Goal: Task Accomplishment & Management: Manage account settings

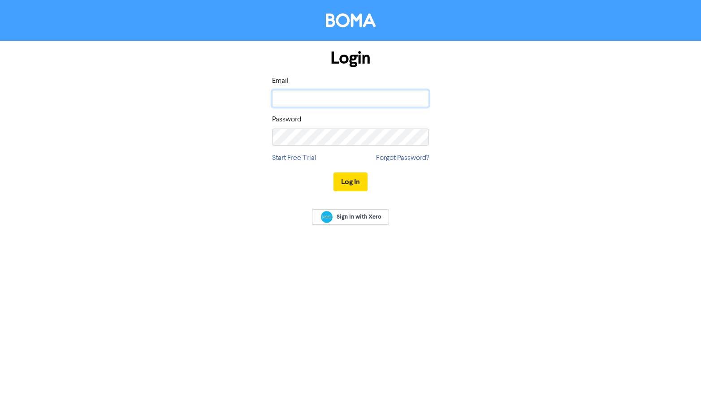
type input "[PERSON_NAME][EMAIL_ADDRESS][PERSON_NAME][DOMAIN_NAME]"
click at [350, 181] on button "Log In" at bounding box center [350, 181] width 34 height 19
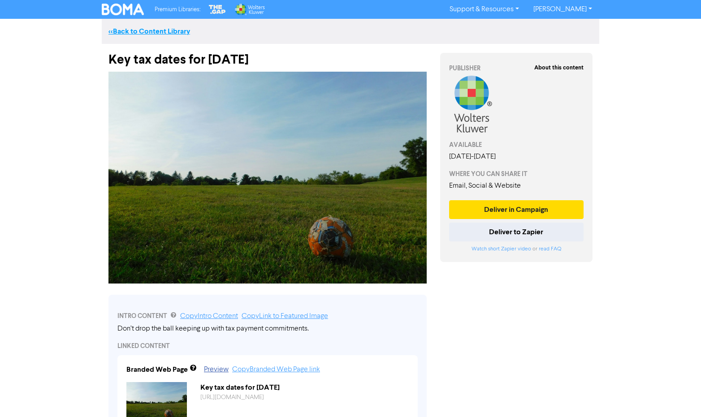
click at [162, 29] on link "<< Back to Content Library" at bounding box center [149, 31] width 82 height 9
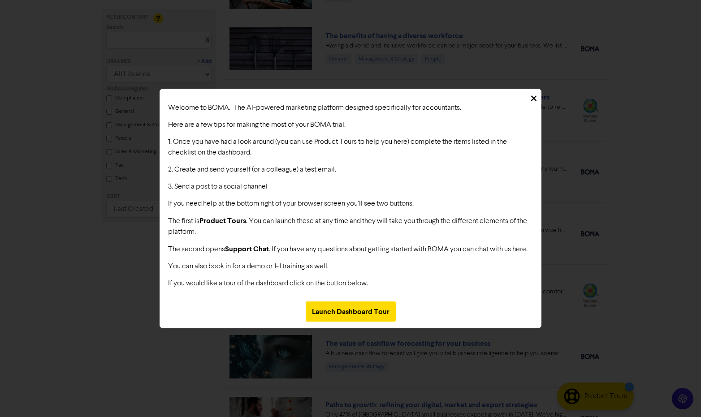
scroll to position [294, 0]
click at [536, 93] on div at bounding box center [350, 95] width 381 height 13
click at [533, 95] on icon at bounding box center [533, 97] width 5 height 5
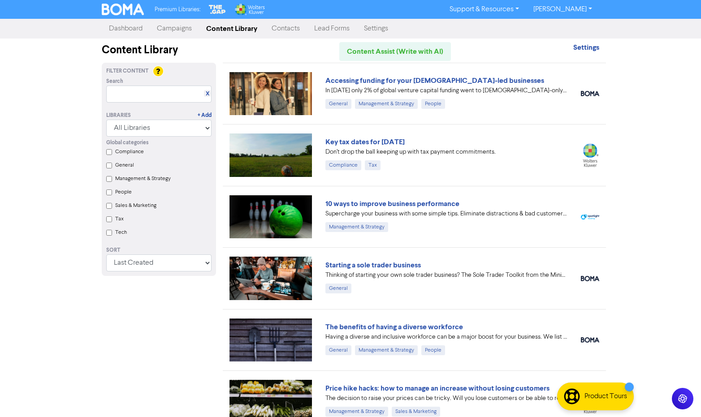
scroll to position [0, 0]
click at [385, 26] on link "Settings" at bounding box center [376, 29] width 39 height 18
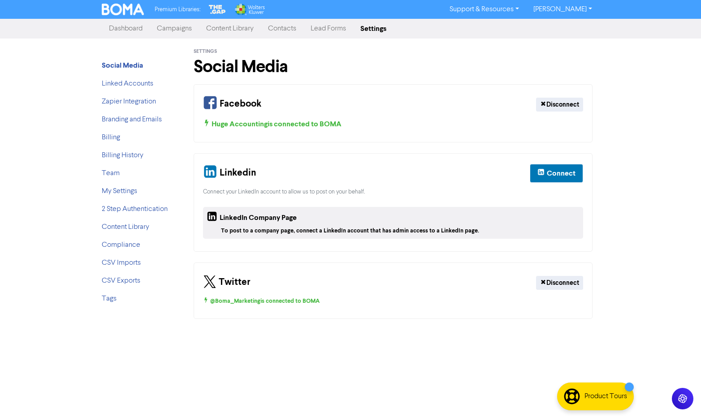
click at [143, 124] on li "Branding and Emails" at bounding box center [138, 119] width 72 height 11
click at [142, 118] on link "Branding and Emails" at bounding box center [132, 119] width 60 height 7
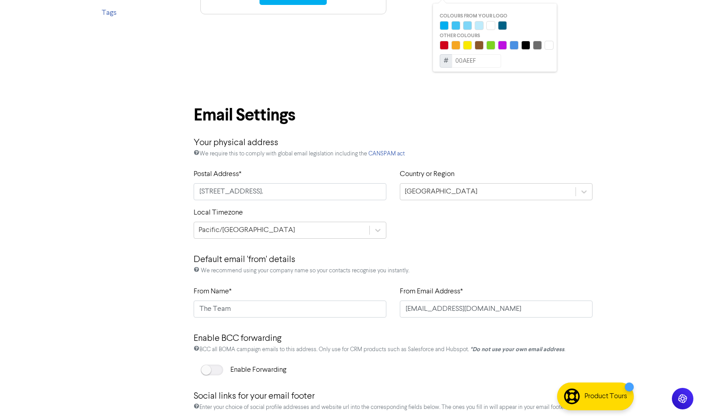
scroll to position [301, 0]
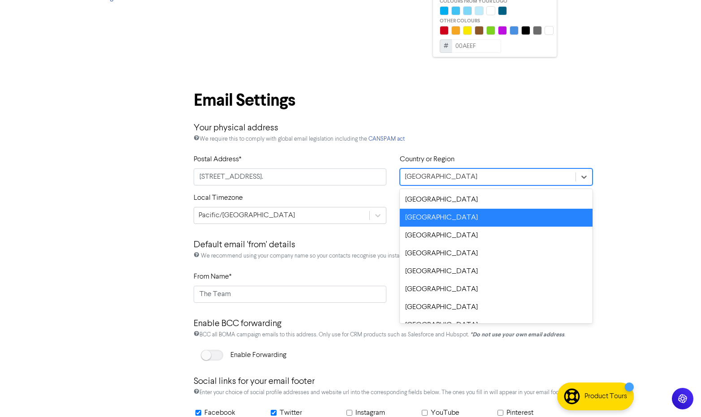
click at [466, 177] on div "[GEOGRAPHIC_DATA]" at bounding box center [487, 177] width 175 height 16
drag, startPoint x: 442, startPoint y: 201, endPoint x: 435, endPoint y: 219, distance: 19.1
click at [435, 219] on div "[GEOGRAPHIC_DATA] [GEOGRAPHIC_DATA] [GEOGRAPHIC_DATA] [GEOGRAPHIC_DATA] [GEOGRA…" at bounding box center [496, 256] width 193 height 134
click at [435, 219] on div "[GEOGRAPHIC_DATA]" at bounding box center [496, 218] width 193 height 18
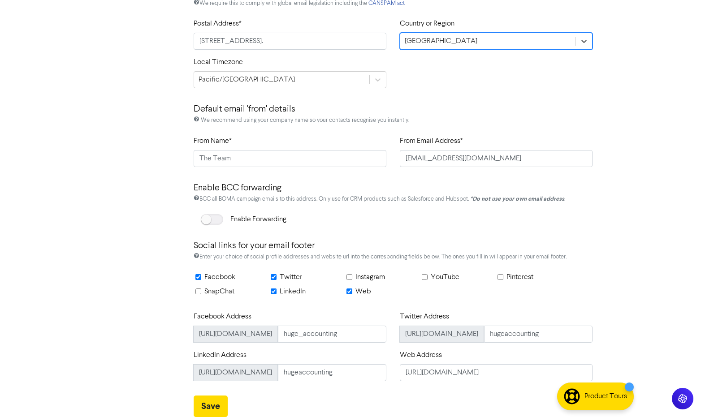
scroll to position [436, 0]
click at [206, 392] on div "Email Settings Your physical address We require this to comply with global emai…" at bounding box center [393, 184] width 412 height 466
click at [206, 401] on button "Save" at bounding box center [211, 407] width 34 height 22
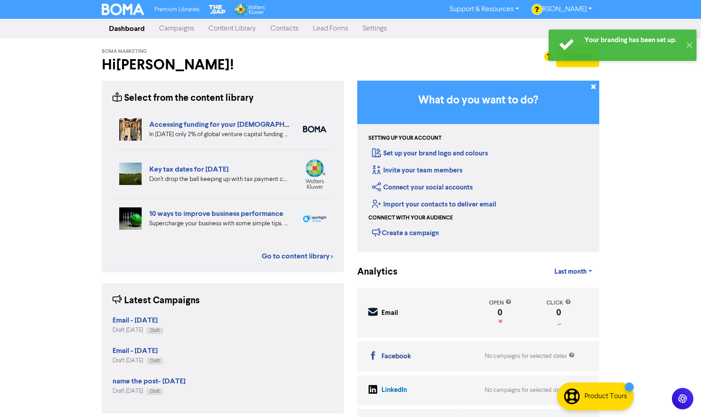
click at [222, 26] on link "Content Library" at bounding box center [232, 29] width 62 height 18
